Goal: Transaction & Acquisition: Purchase product/service

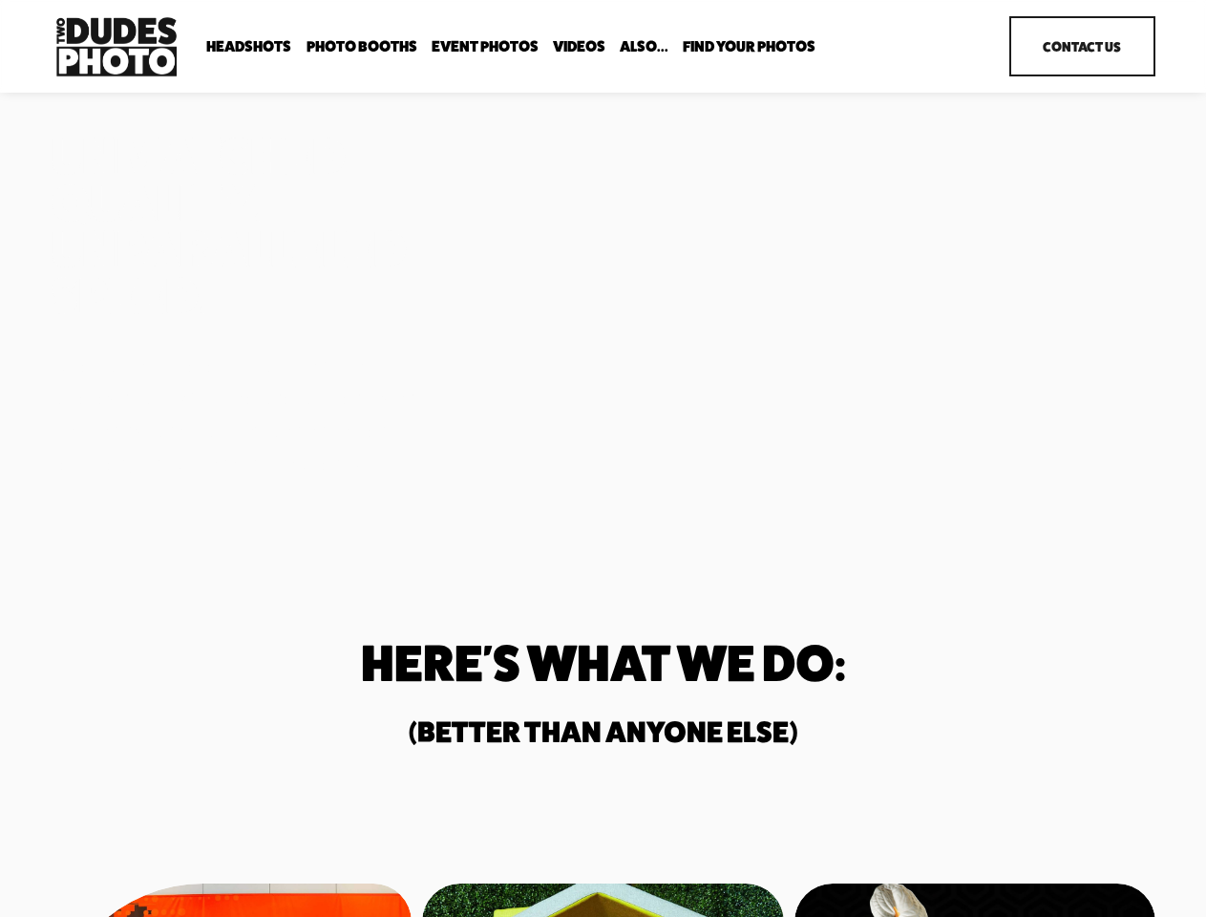
click at [603, 458] on div "Unmatched Quality. Unparalleled Speed. Two Dudes Photo is a full-service photog…" at bounding box center [603, 306] width 1206 height 346
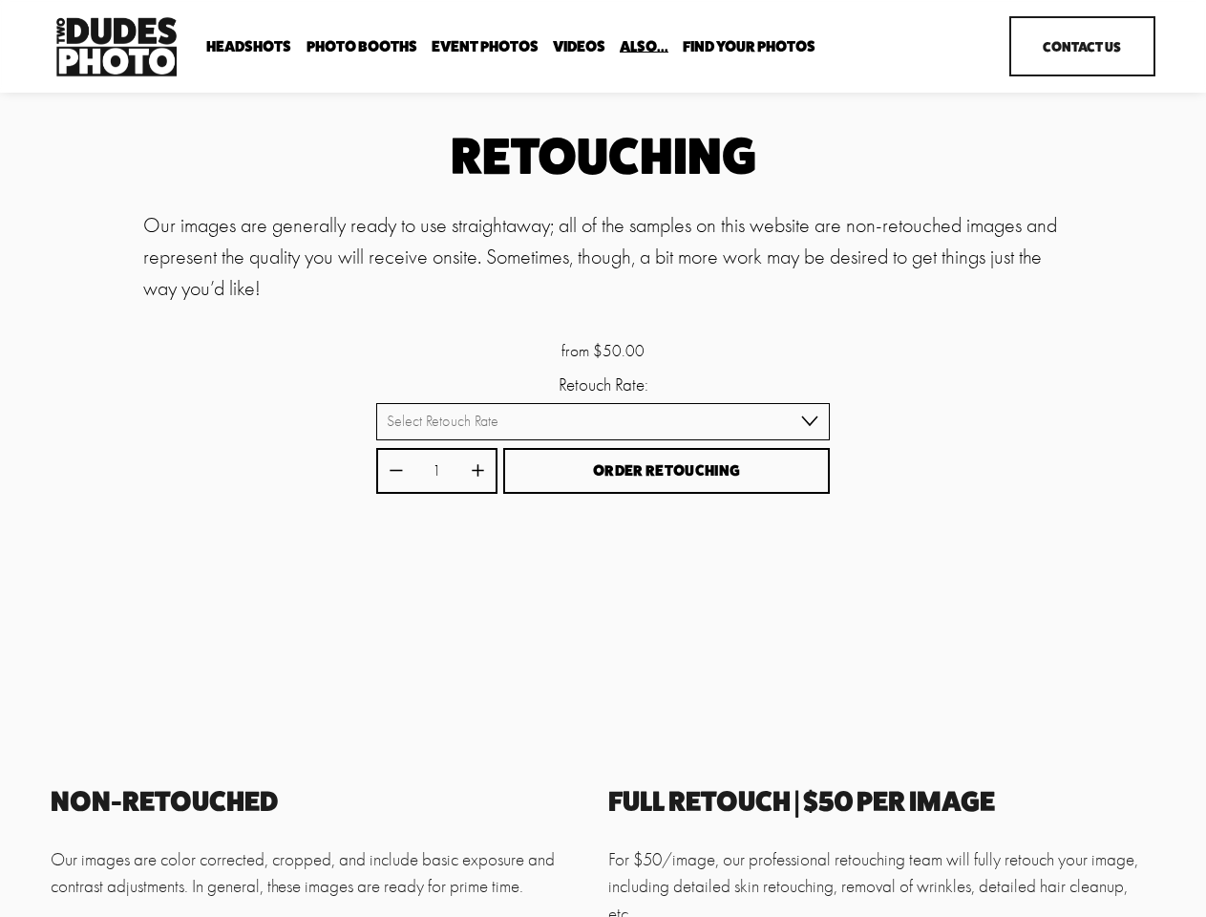
click at [603, 458] on button "Order Retouching" at bounding box center [666, 471] width 327 height 47
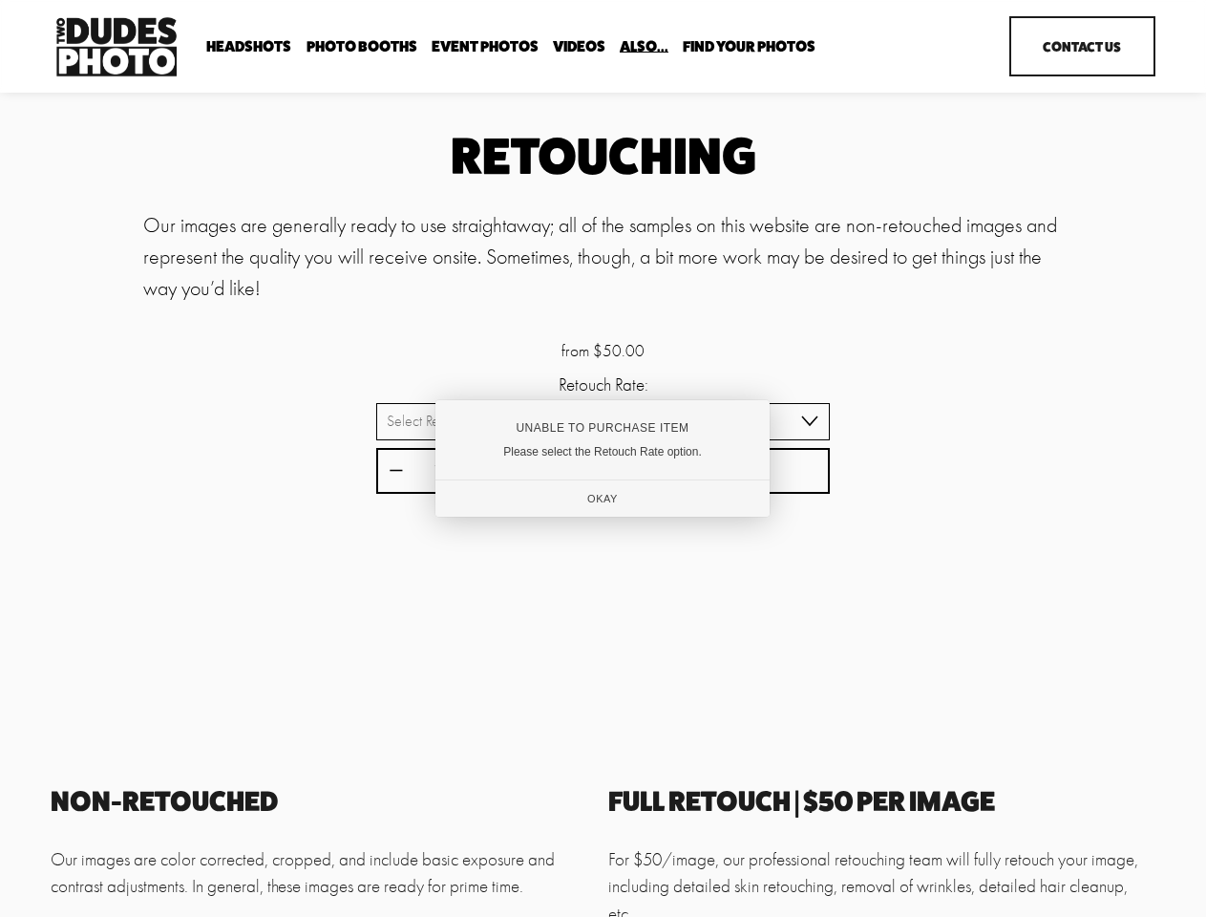
click at [603, 423] on div "Unable to Purchase Item" at bounding box center [602, 427] width 271 height 13
click at [395, 473] on div at bounding box center [603, 458] width 1206 height 917
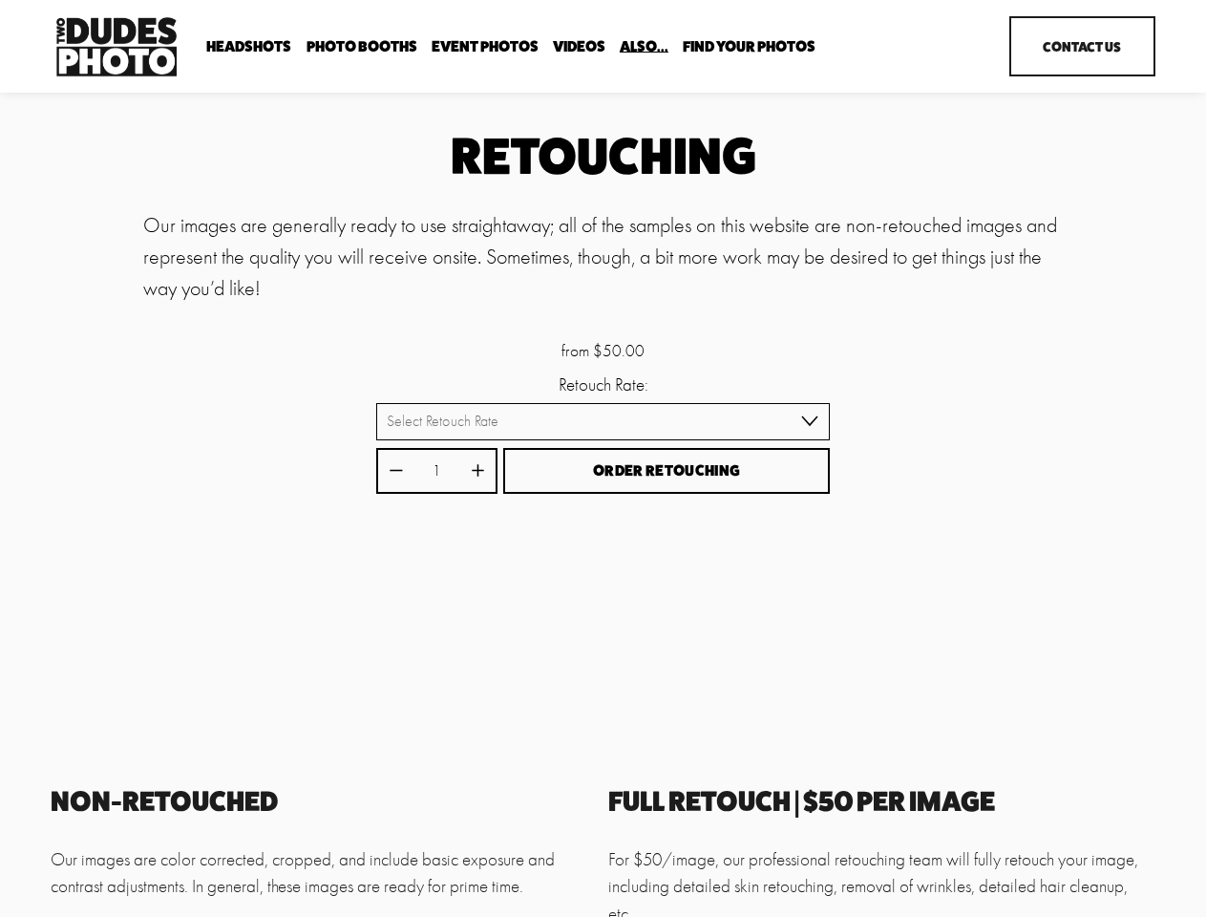
click at [477, 473] on div "Unable to Purchase Item Please select the Retouch Rate option. Okay" at bounding box center [602, 458] width 321 height 112
click at [667, 473] on div "Unable to Purchase Item Please select the Retouch Rate option. Okay" at bounding box center [602, 458] width 321 height 112
